Goal: Obtain resource: Download file/media

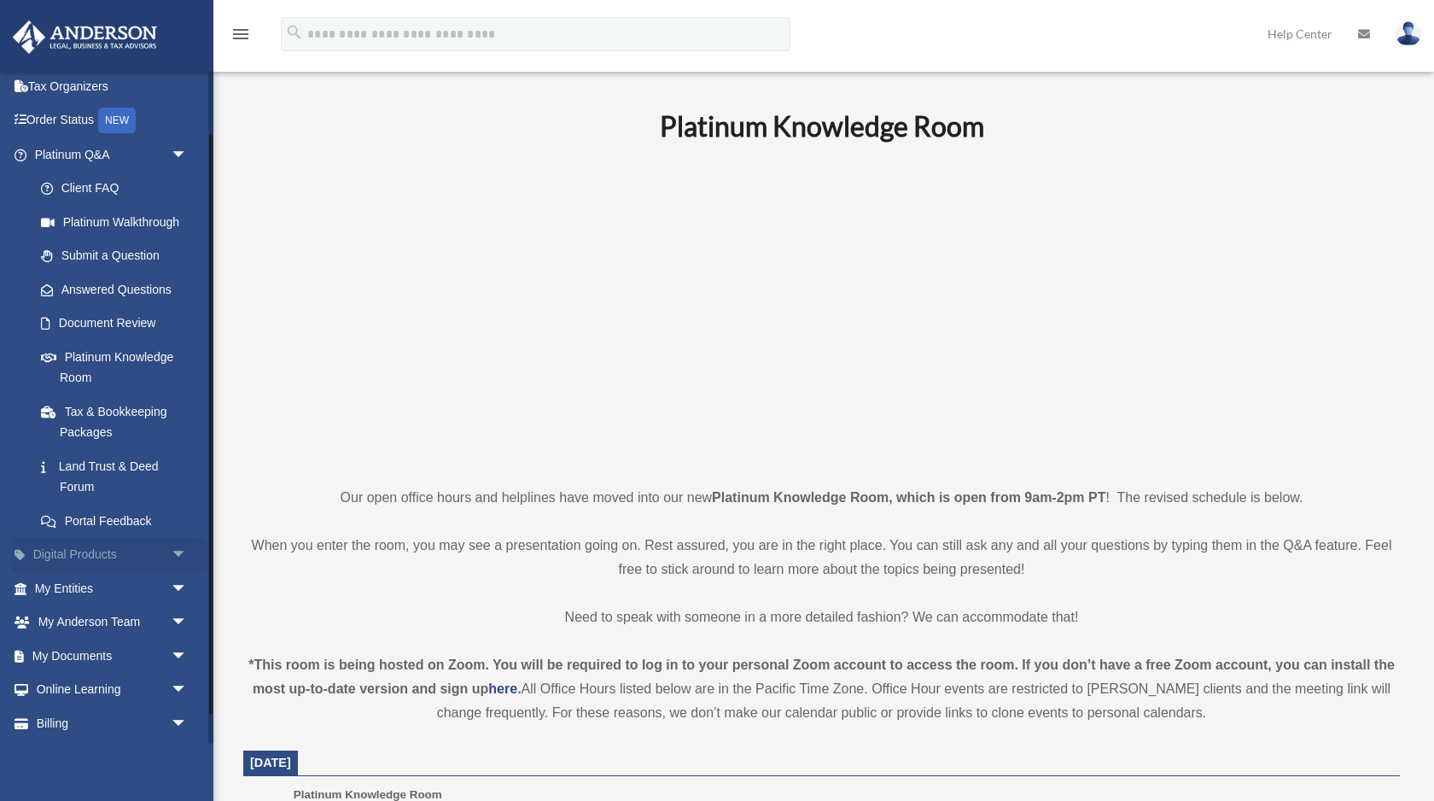
scroll to position [108, 0]
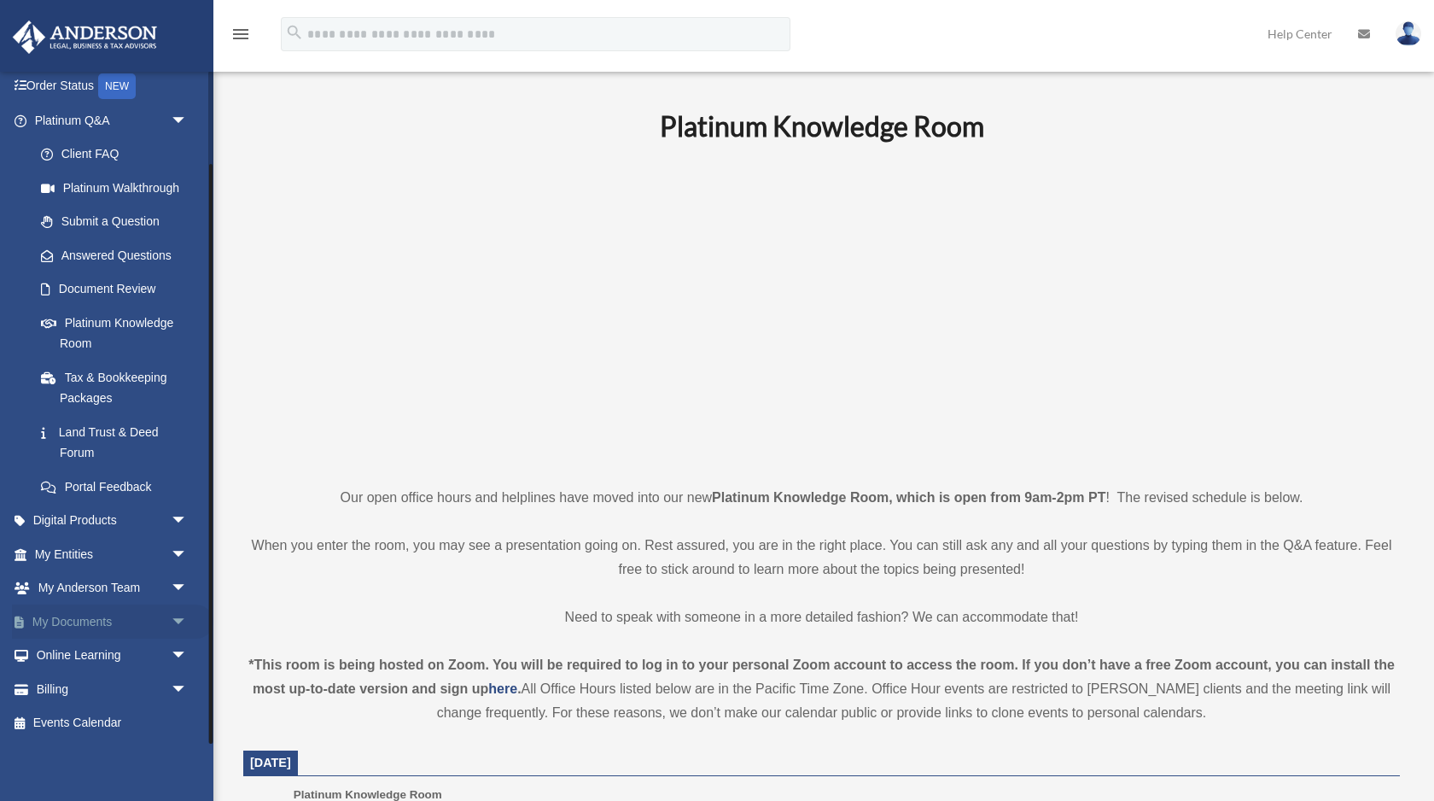
click at [183, 620] on span "arrow_drop_down" at bounding box center [188, 621] width 34 height 35
click at [129, 655] on link "Box" at bounding box center [119, 656] width 190 height 34
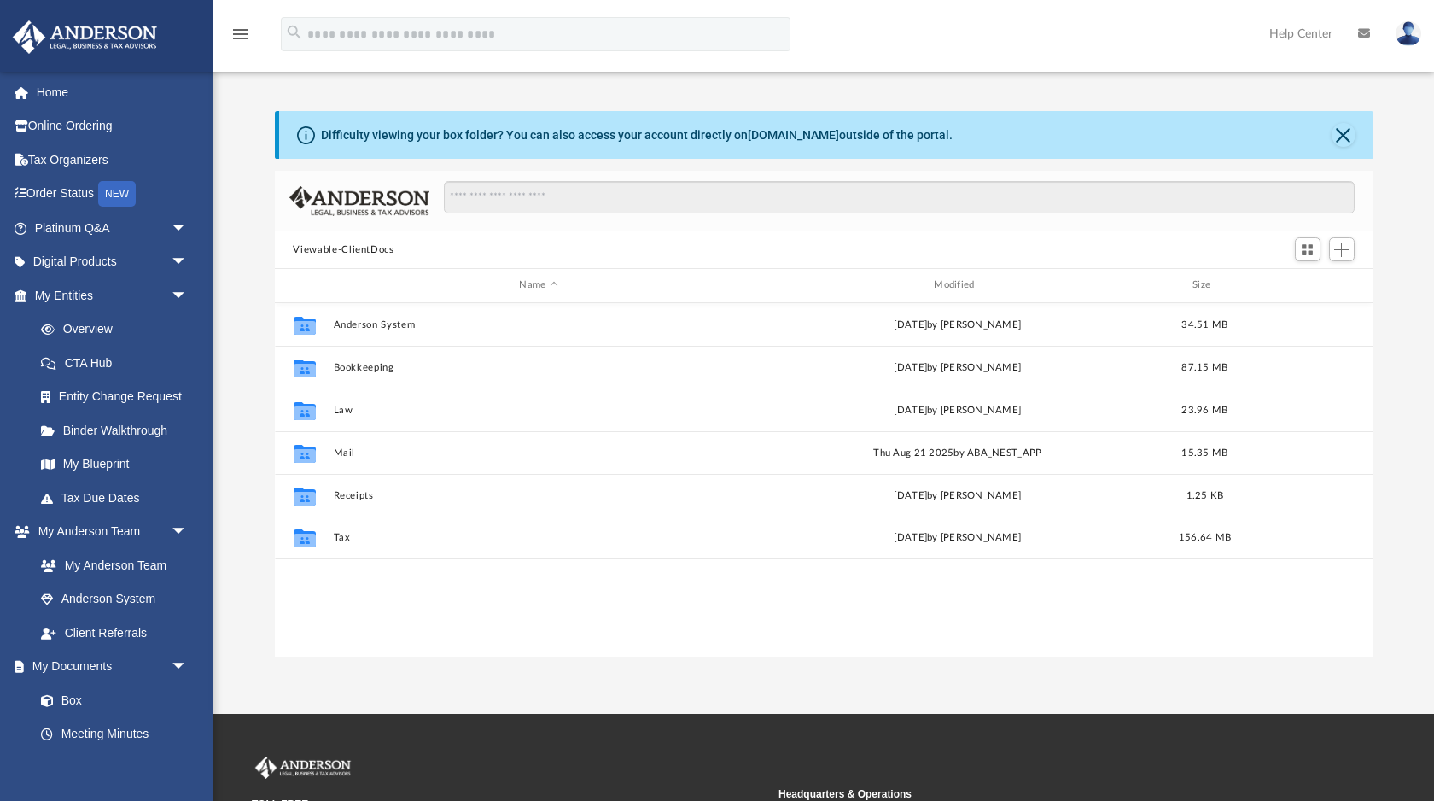
scroll to position [388, 1099]
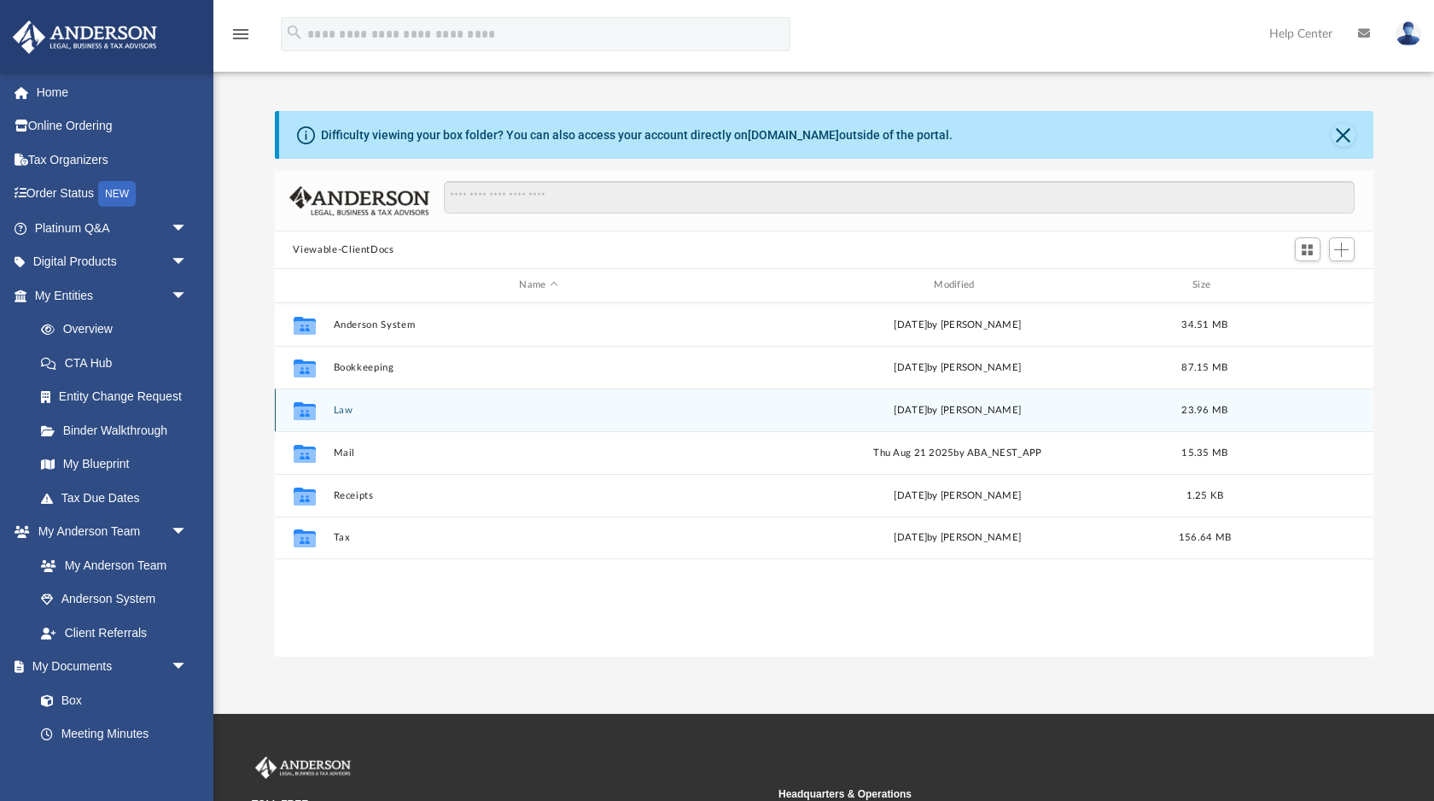
click at [341, 410] on button "Law" at bounding box center [539, 410] width 412 height 11
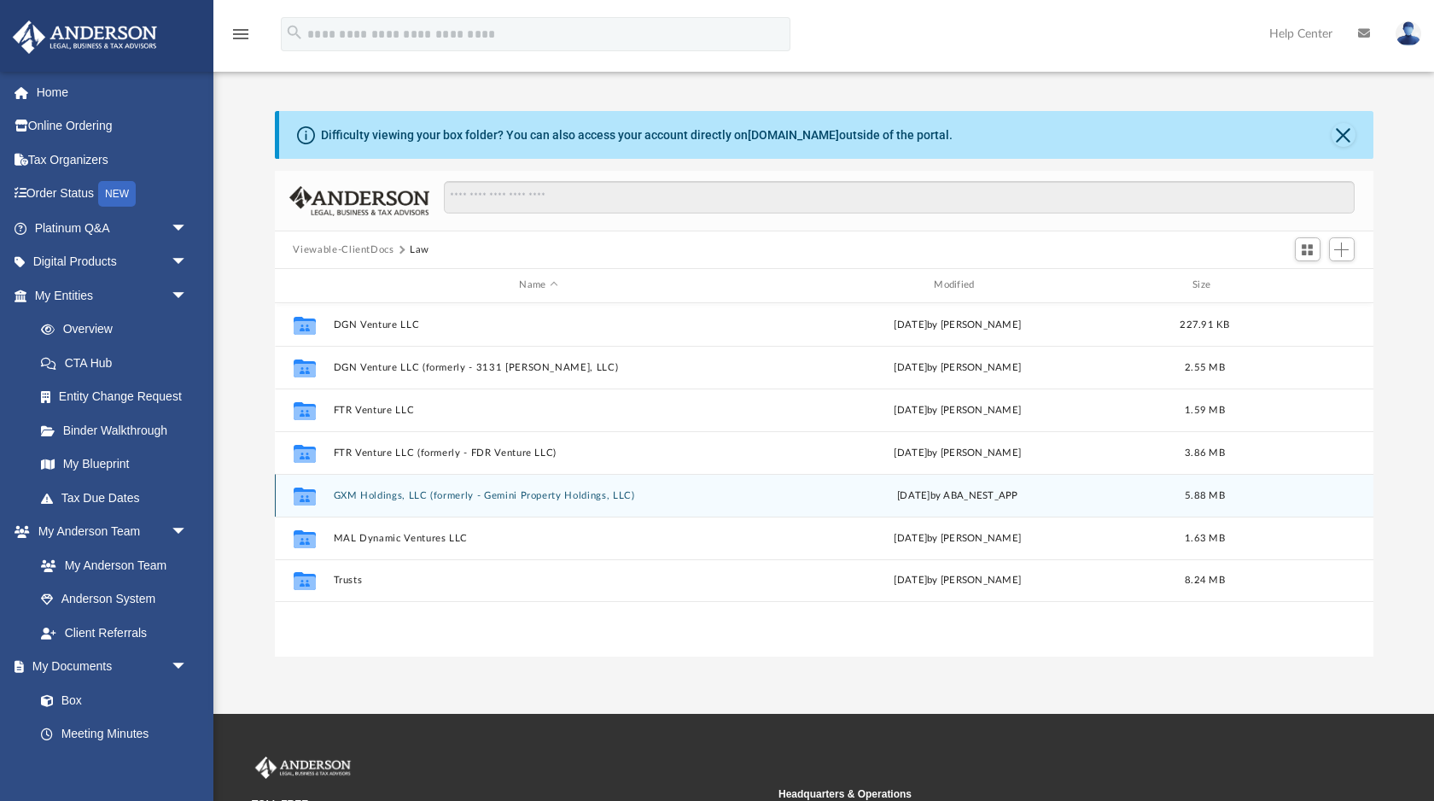
click at [400, 497] on button "GXM Holdings, LLC (formerly - Gemini Property Holdings, LLC)" at bounding box center [539, 495] width 412 height 11
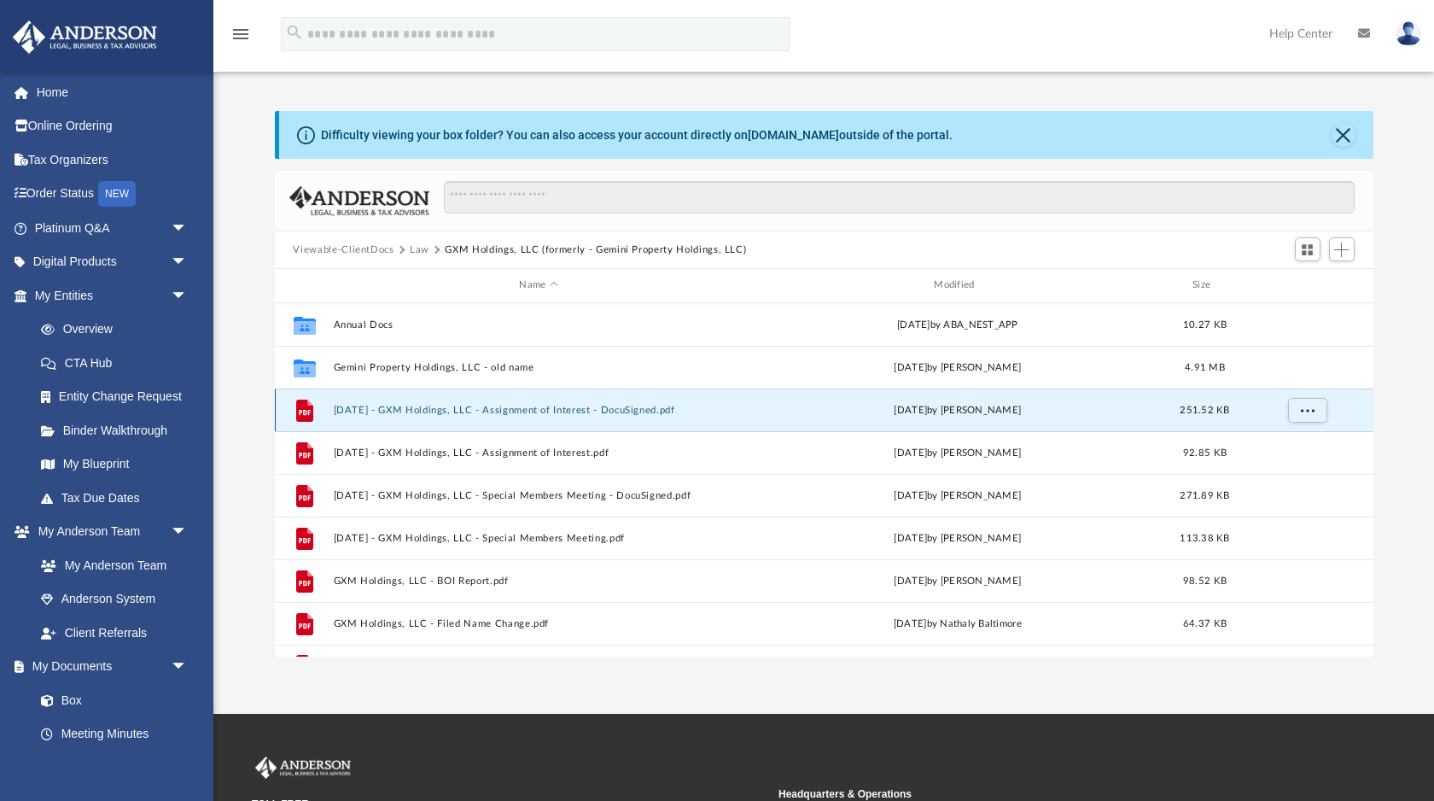
click at [449, 406] on button "[DATE] - GXM Holdings, LLC - Assignment of Interest - DocuSigned.pdf" at bounding box center [539, 410] width 412 height 11
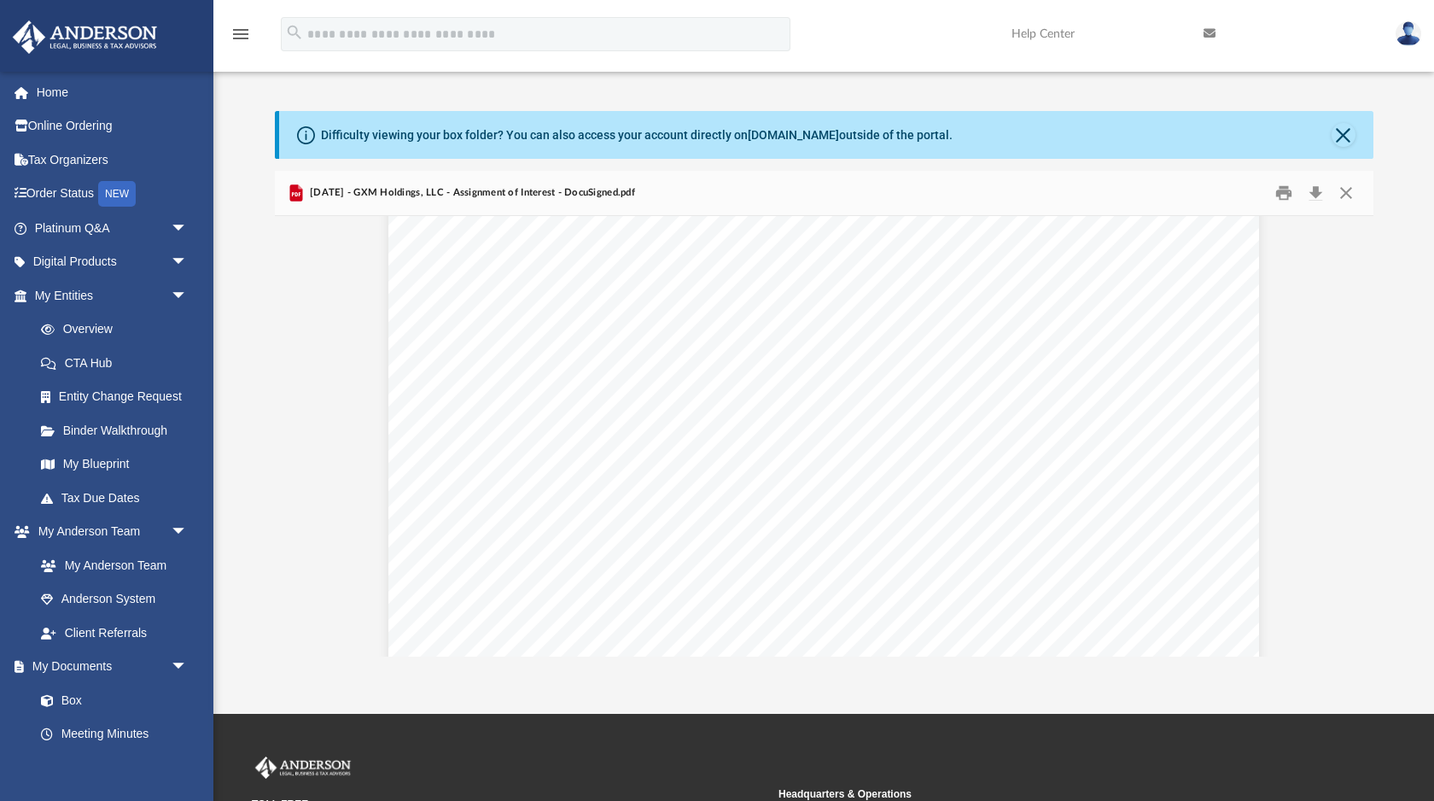
scroll to position [1864, 0]
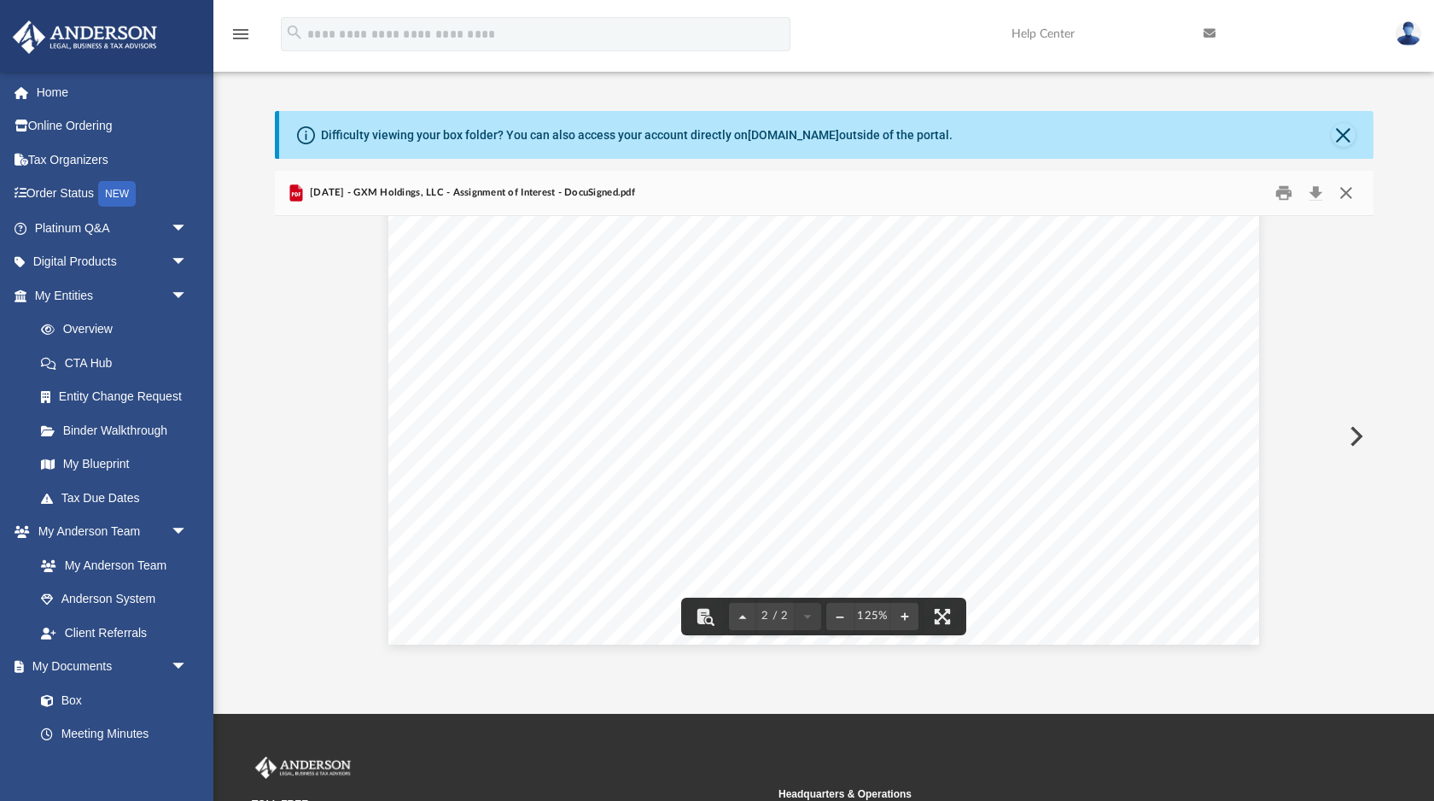
click at [1346, 196] on button "Close" at bounding box center [1346, 193] width 31 height 26
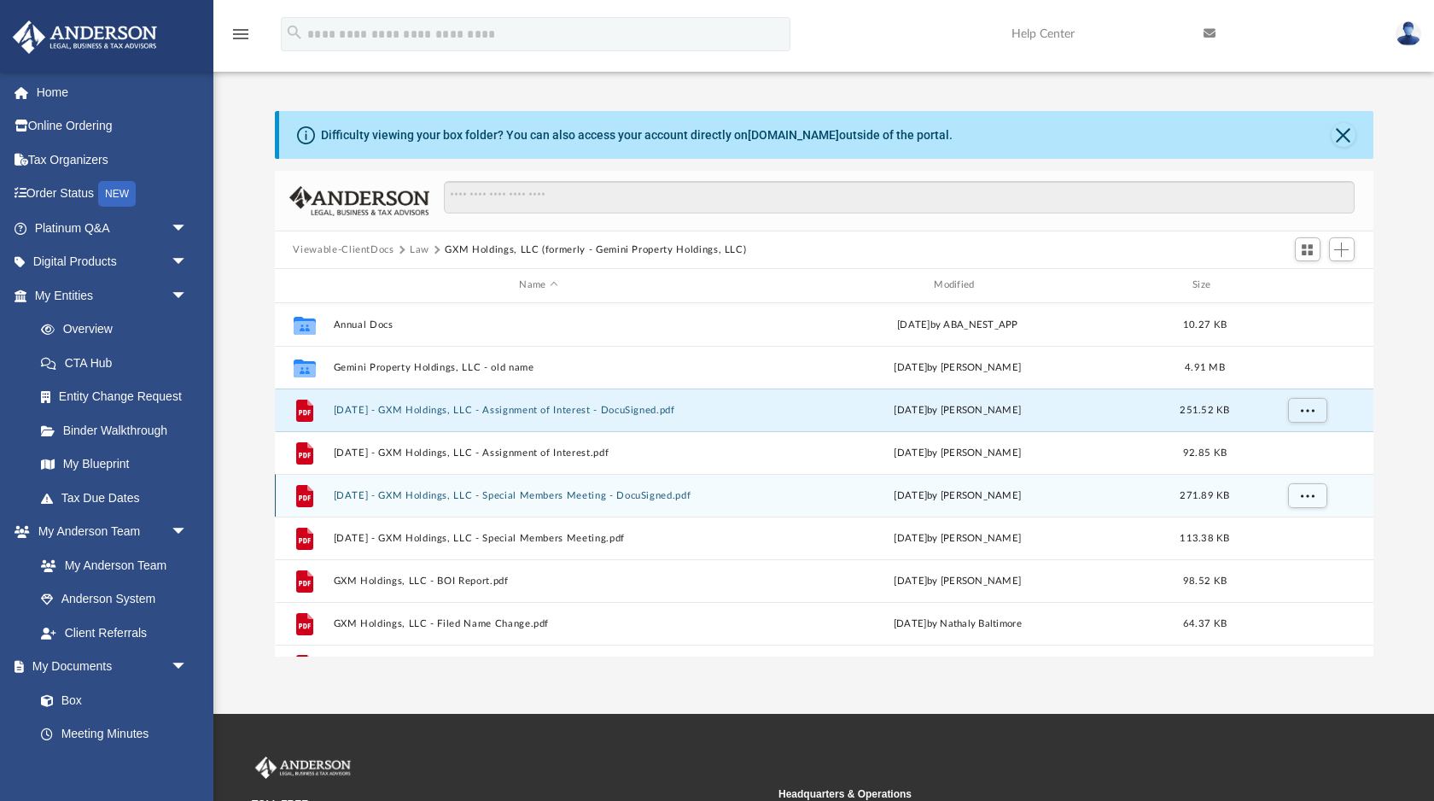
click at [626, 493] on button "[DATE] - GXM Holdings, LLC - Special Members Meeting - DocuSigned.pdf" at bounding box center [539, 495] width 412 height 11
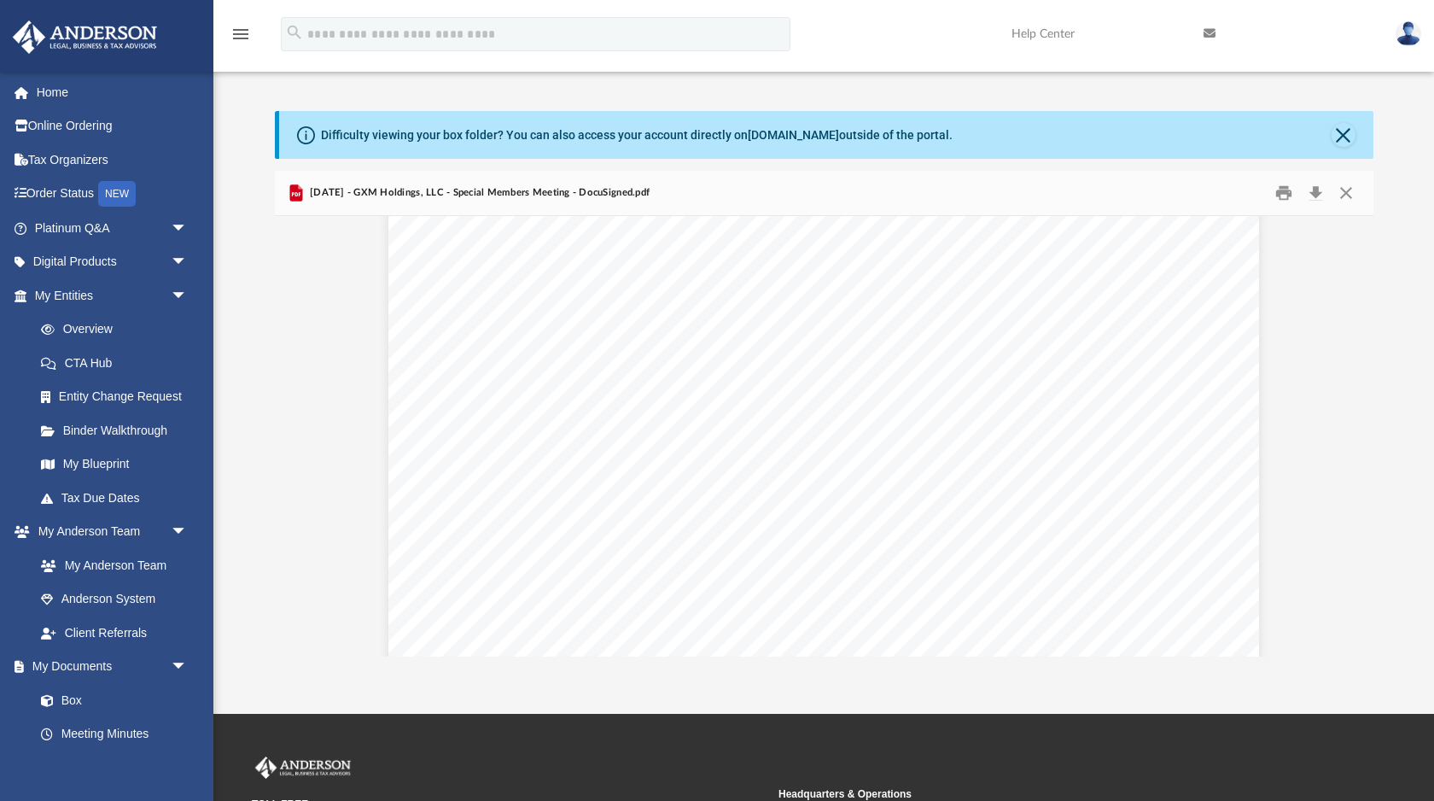
scroll to position [567, 0]
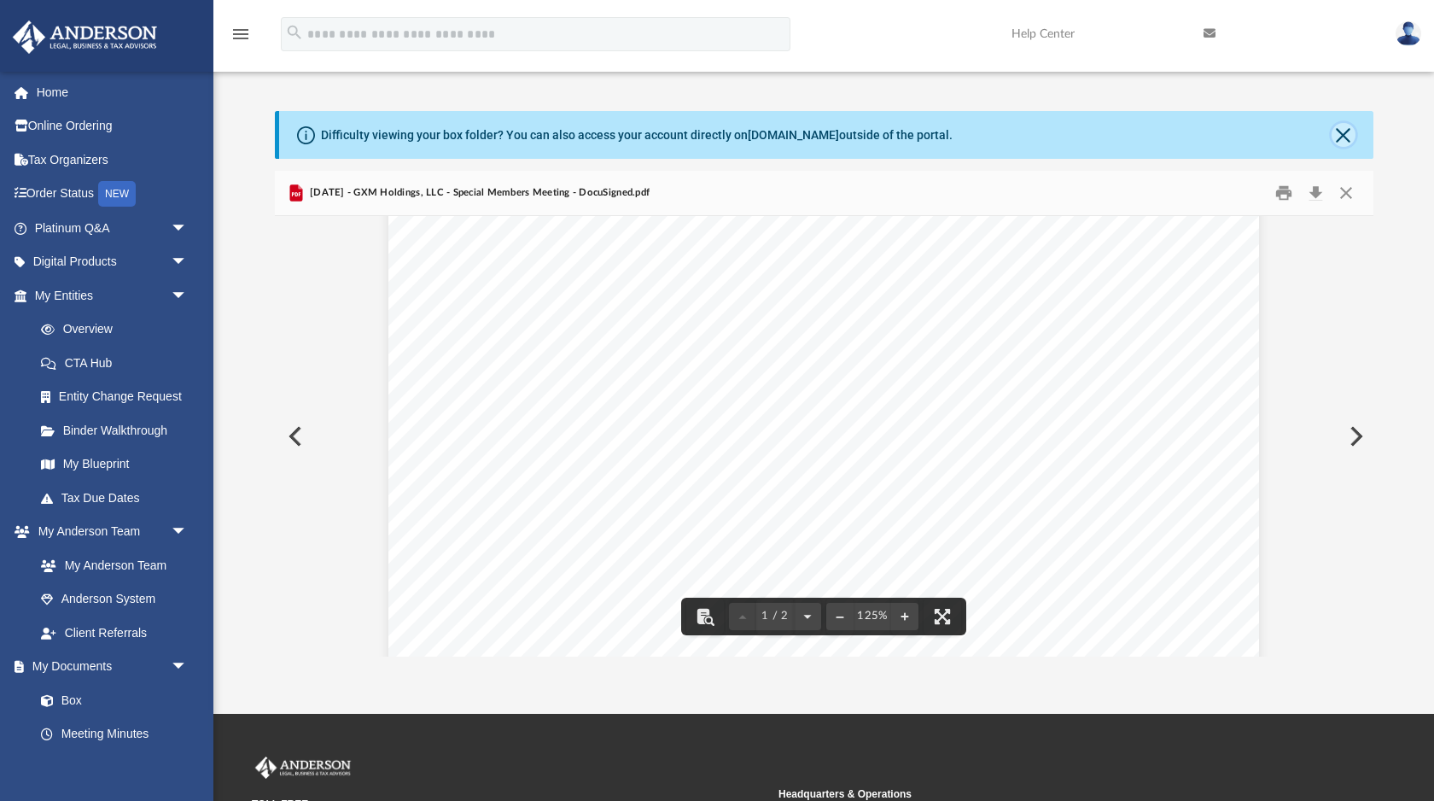
click at [1337, 135] on button "Close" at bounding box center [1344, 135] width 24 height 24
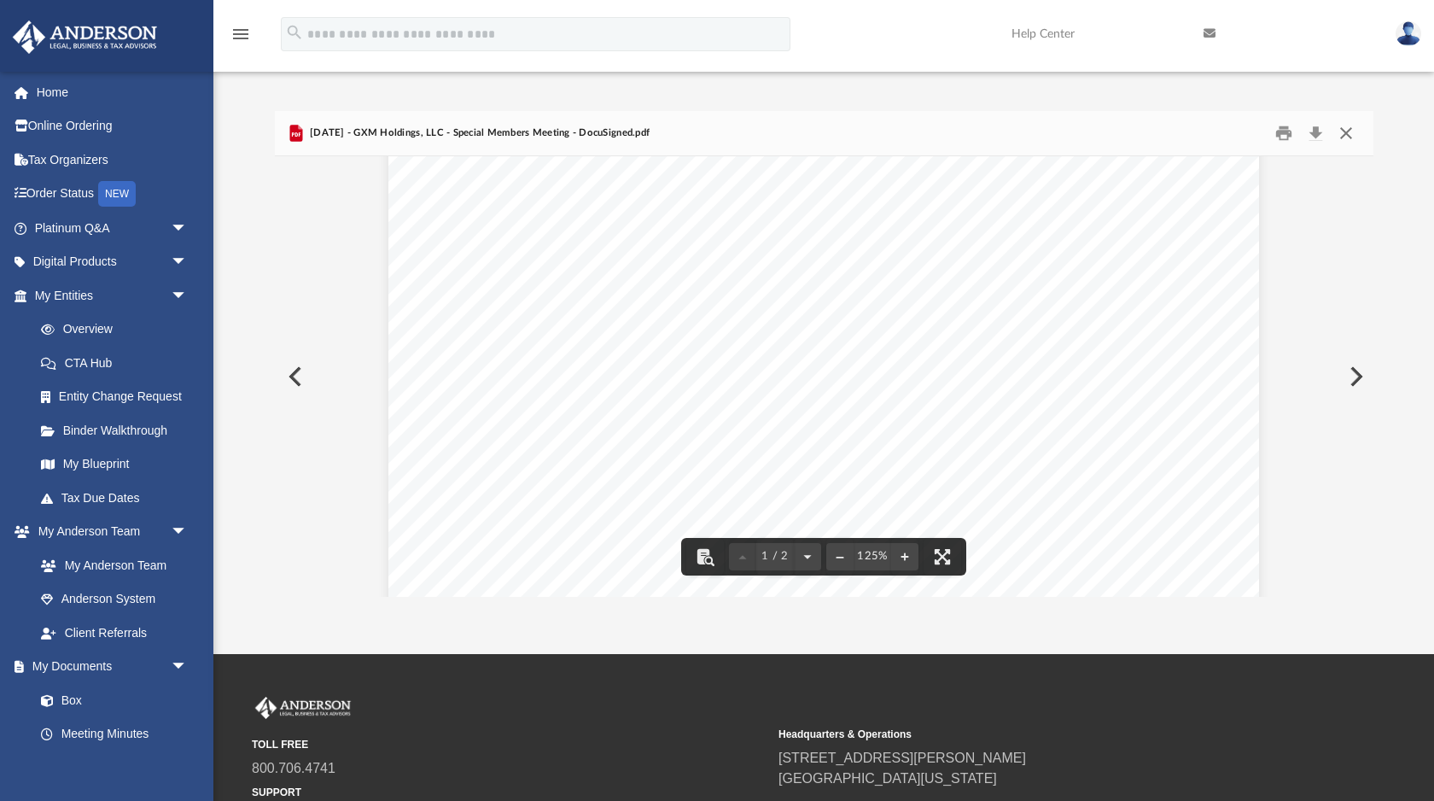
click at [1356, 137] on button "Close" at bounding box center [1346, 133] width 31 height 26
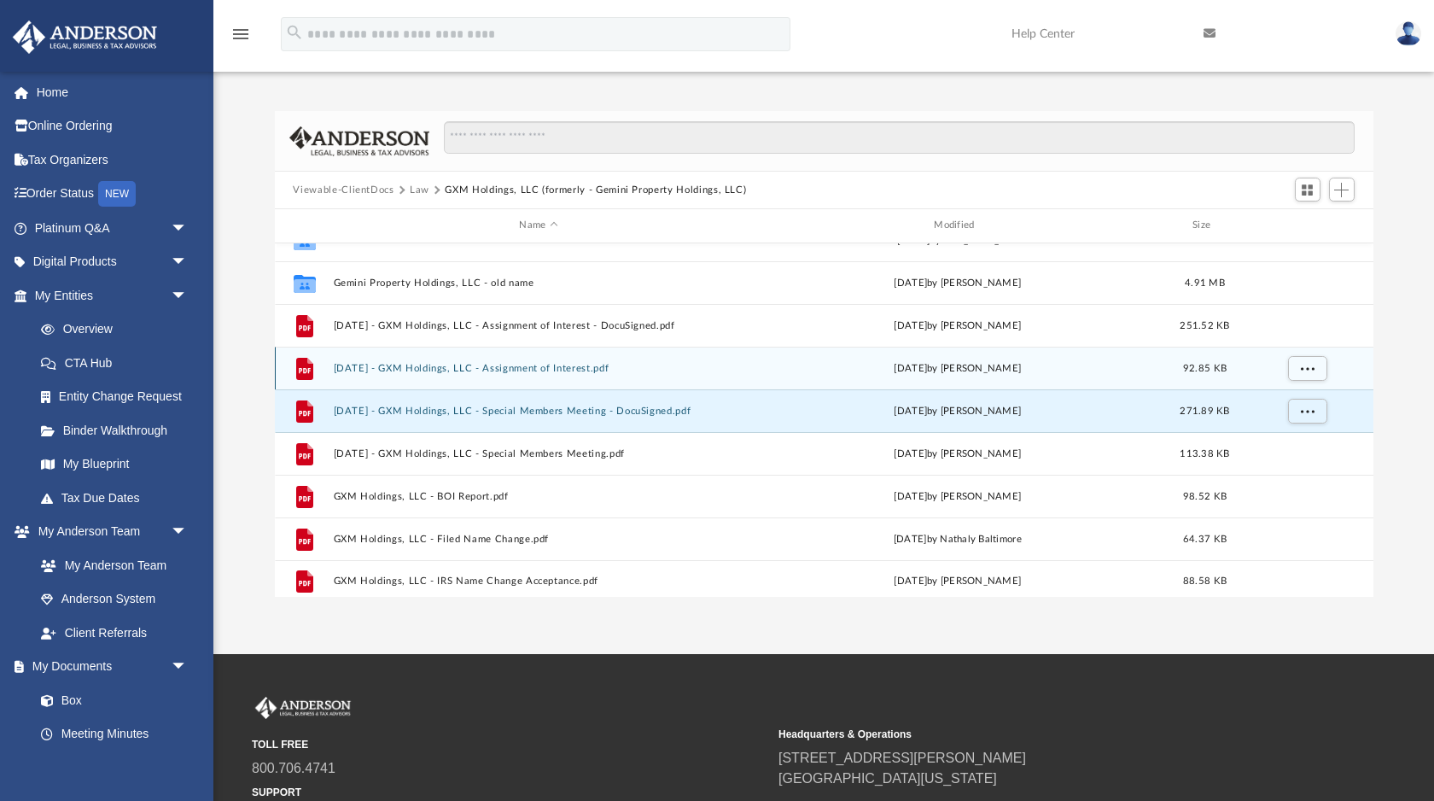
scroll to position [30, 0]
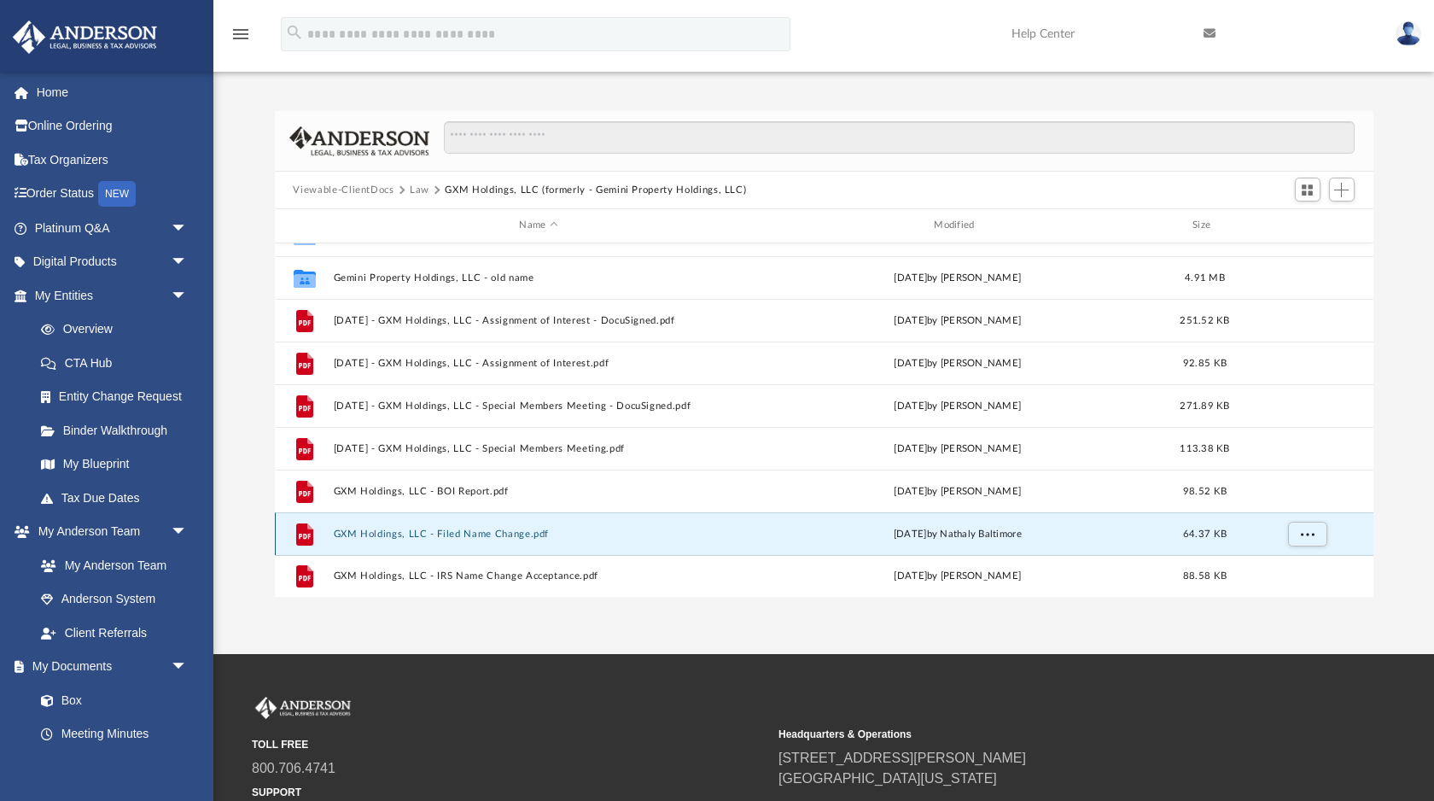
click at [533, 534] on button "GXM Holdings, LLC - Filed Name Change.pdf" at bounding box center [539, 533] width 412 height 11
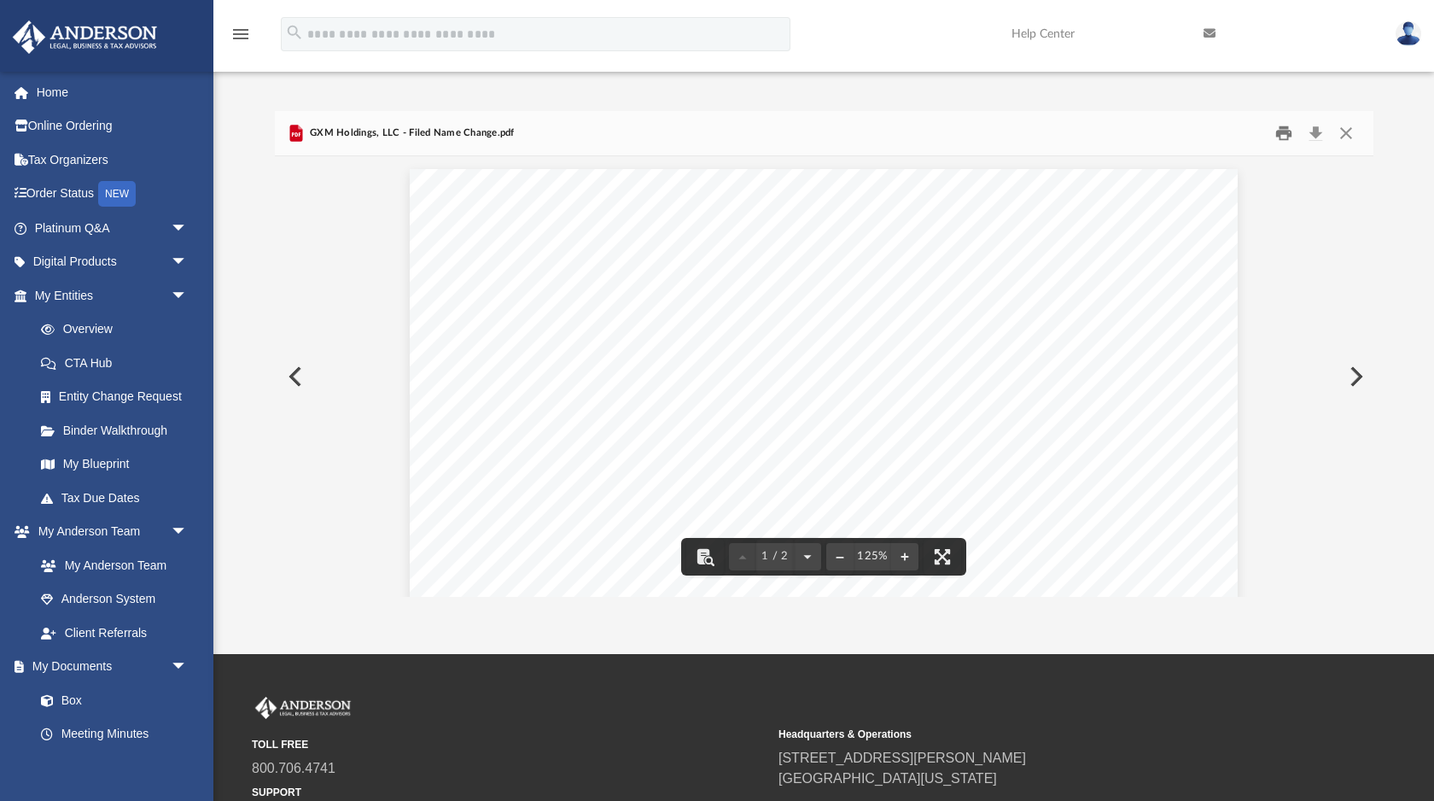
click at [1286, 133] on button "Print" at bounding box center [1284, 133] width 34 height 26
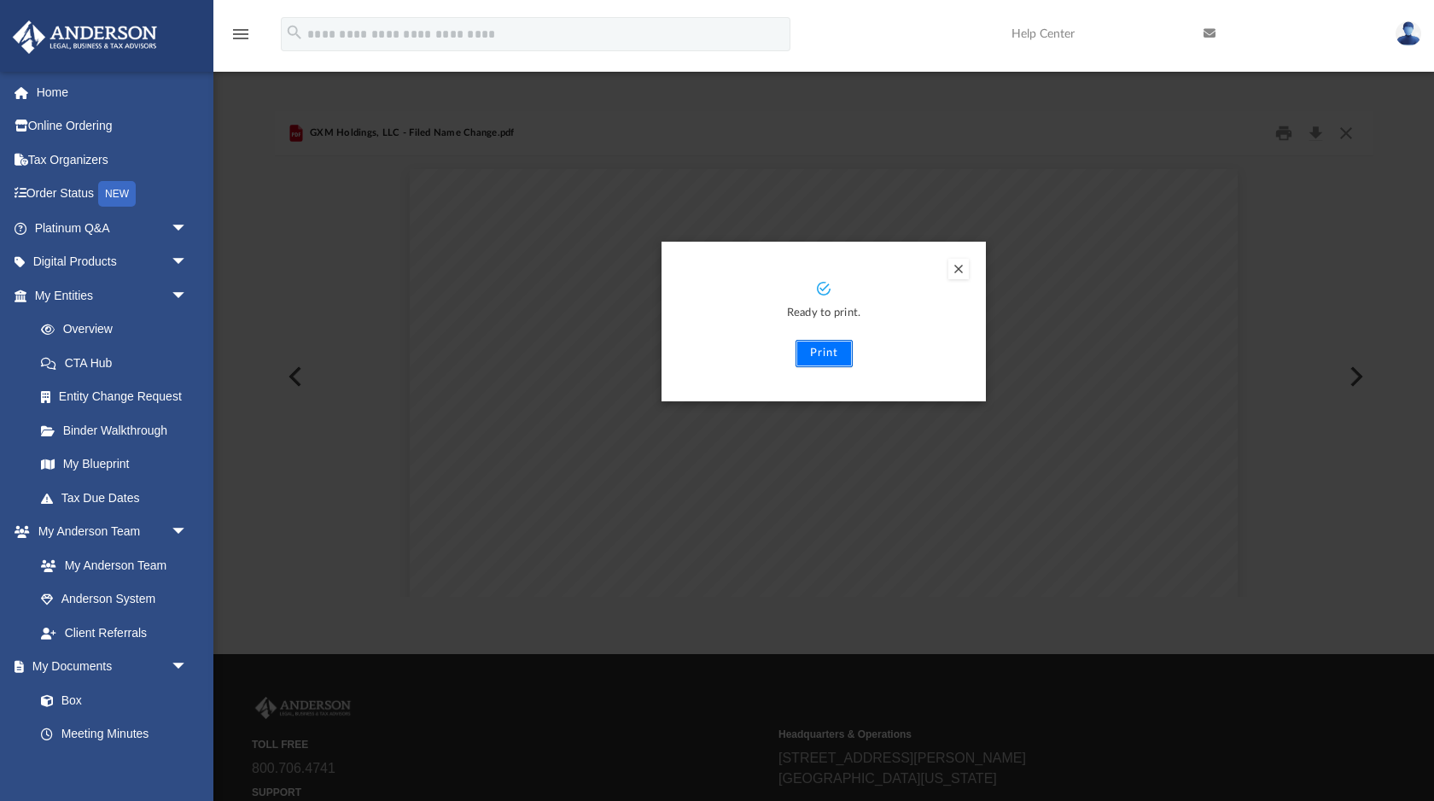
click at [824, 353] on button "Print" at bounding box center [824, 353] width 57 height 27
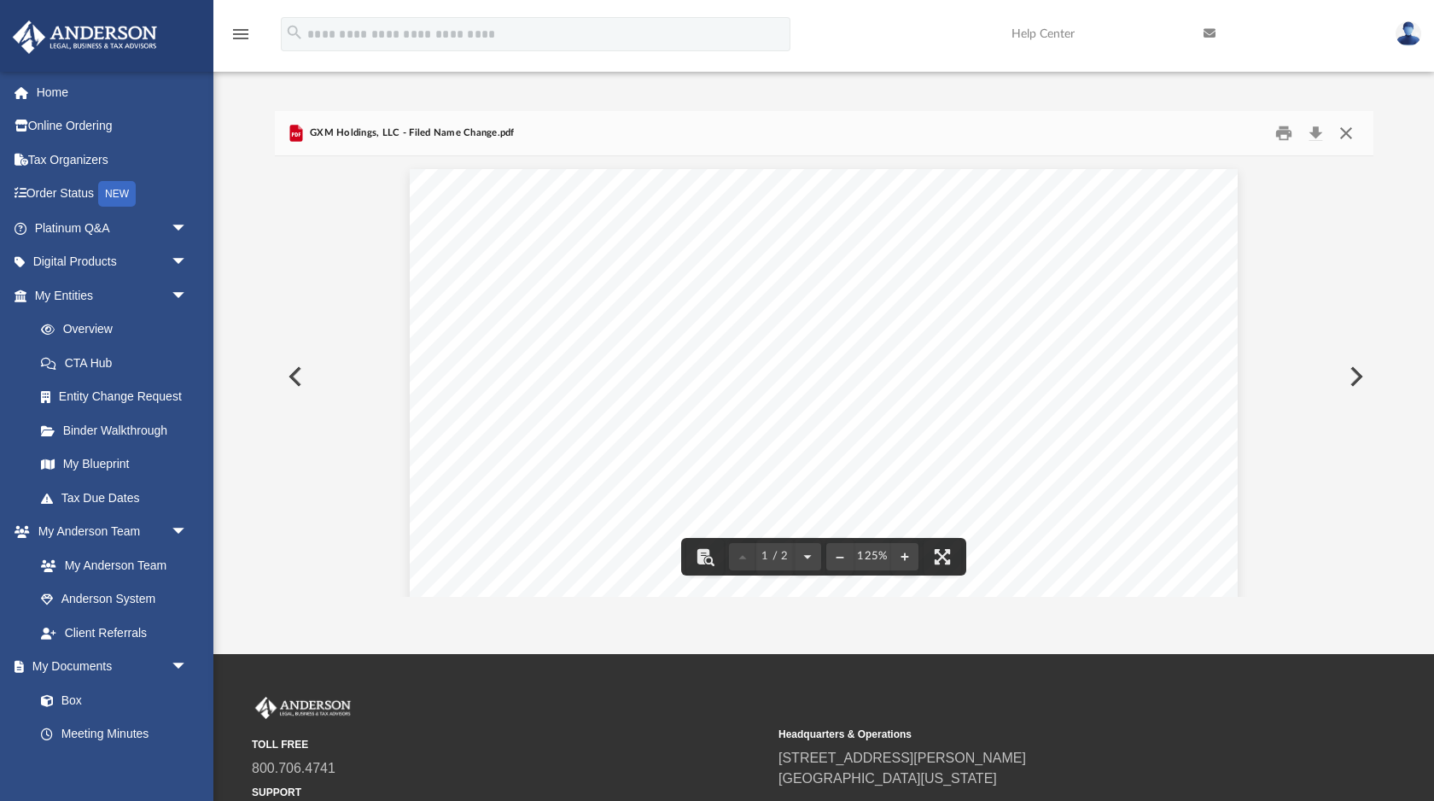
click at [1346, 137] on button "Close" at bounding box center [1346, 133] width 31 height 26
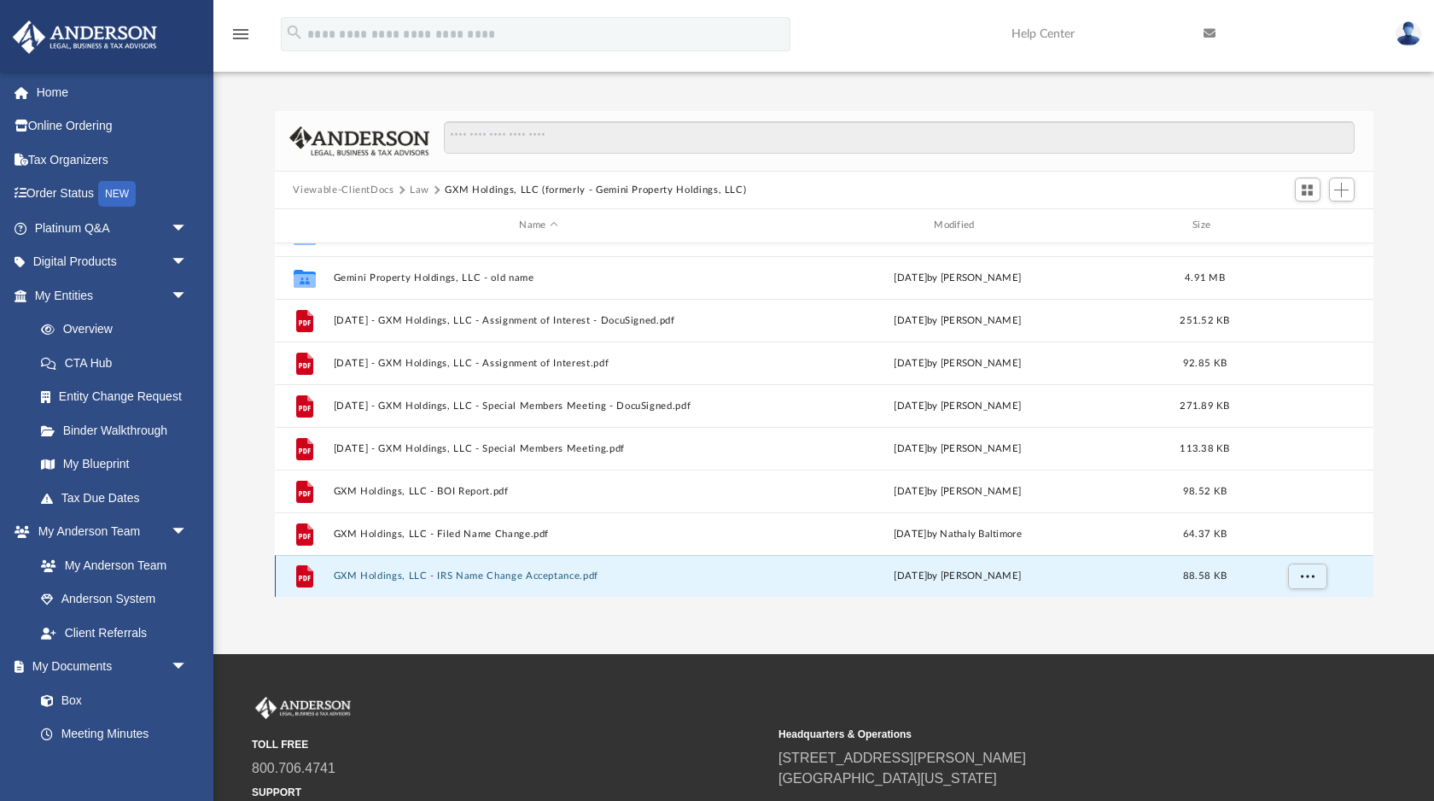
click at [547, 572] on button "GXM Holdings, LLC - IRS Name Change Acceptance.pdf" at bounding box center [539, 575] width 412 height 11
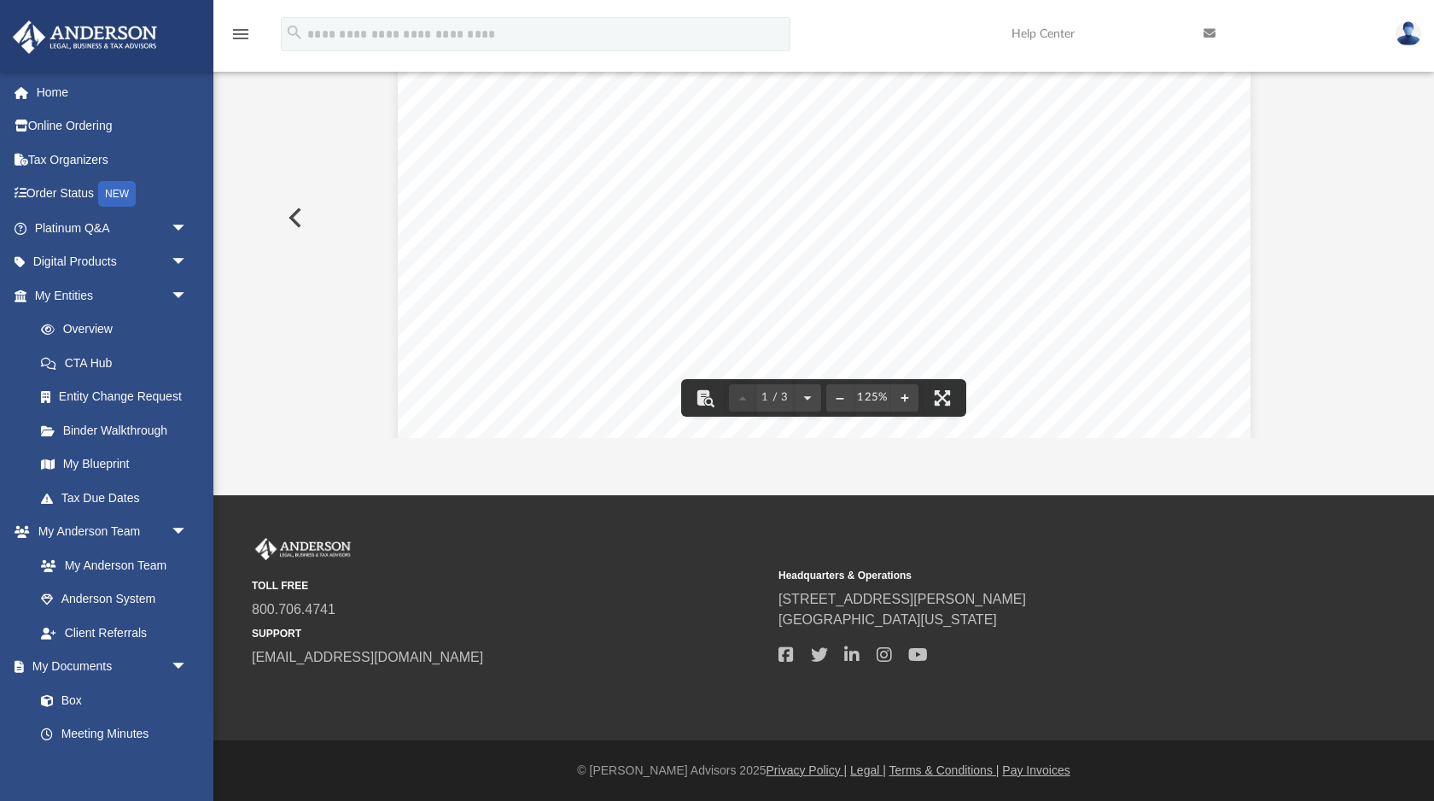
scroll to position [0, 0]
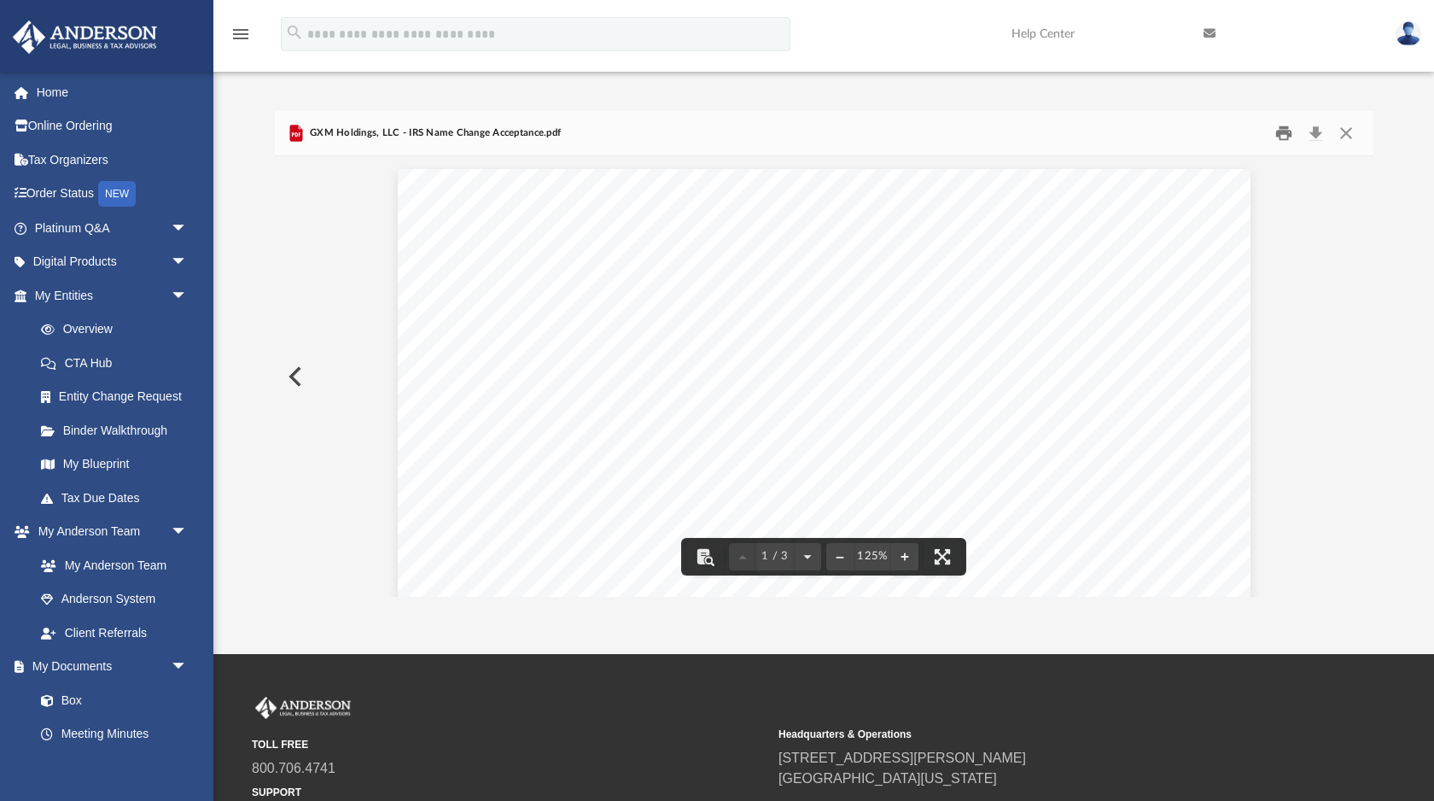
click at [1287, 133] on button "Print" at bounding box center [1284, 133] width 34 height 26
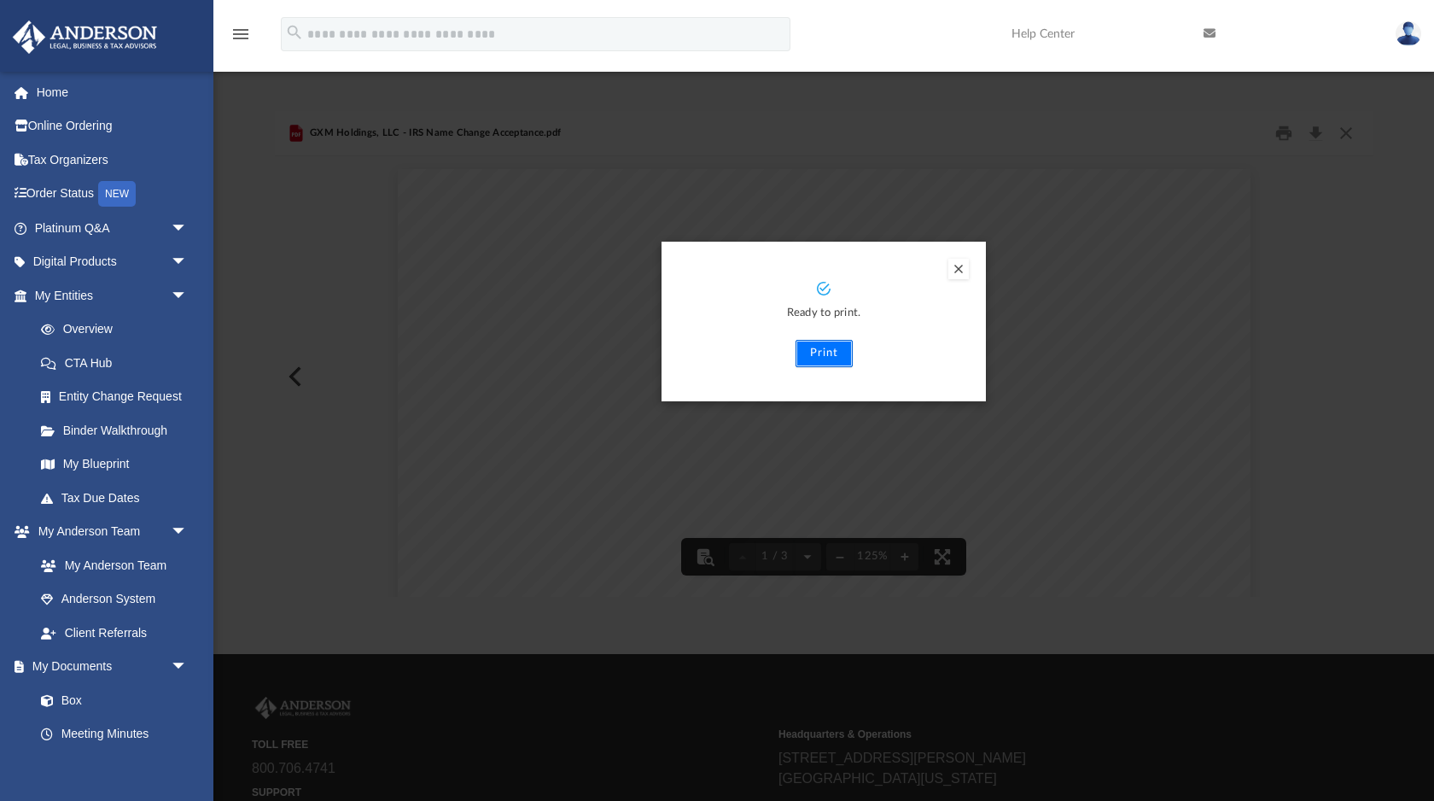
click at [812, 352] on button "Print" at bounding box center [824, 353] width 57 height 27
